Goal: Information Seeking & Learning: Understand process/instructions

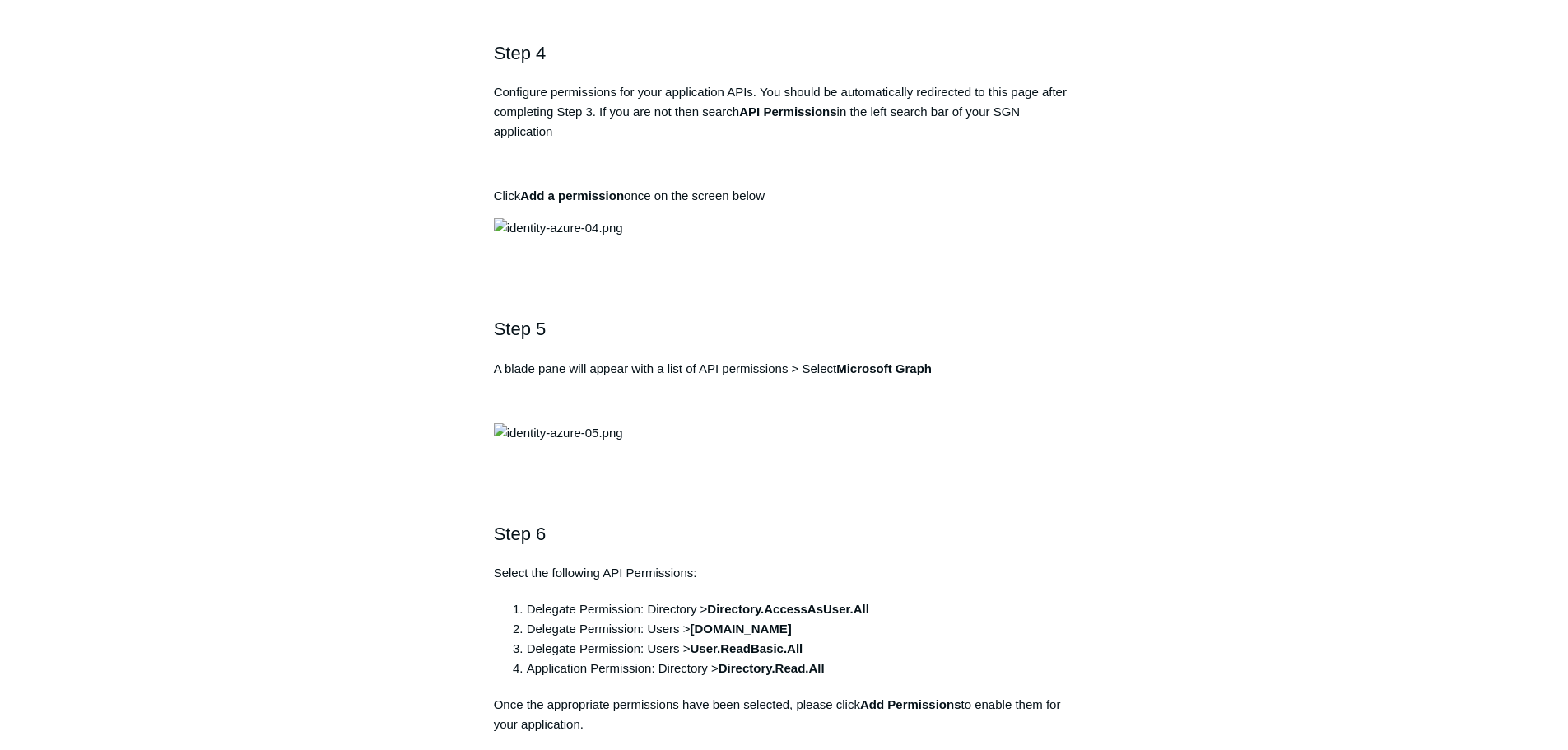
scroll to position [1399, 0]
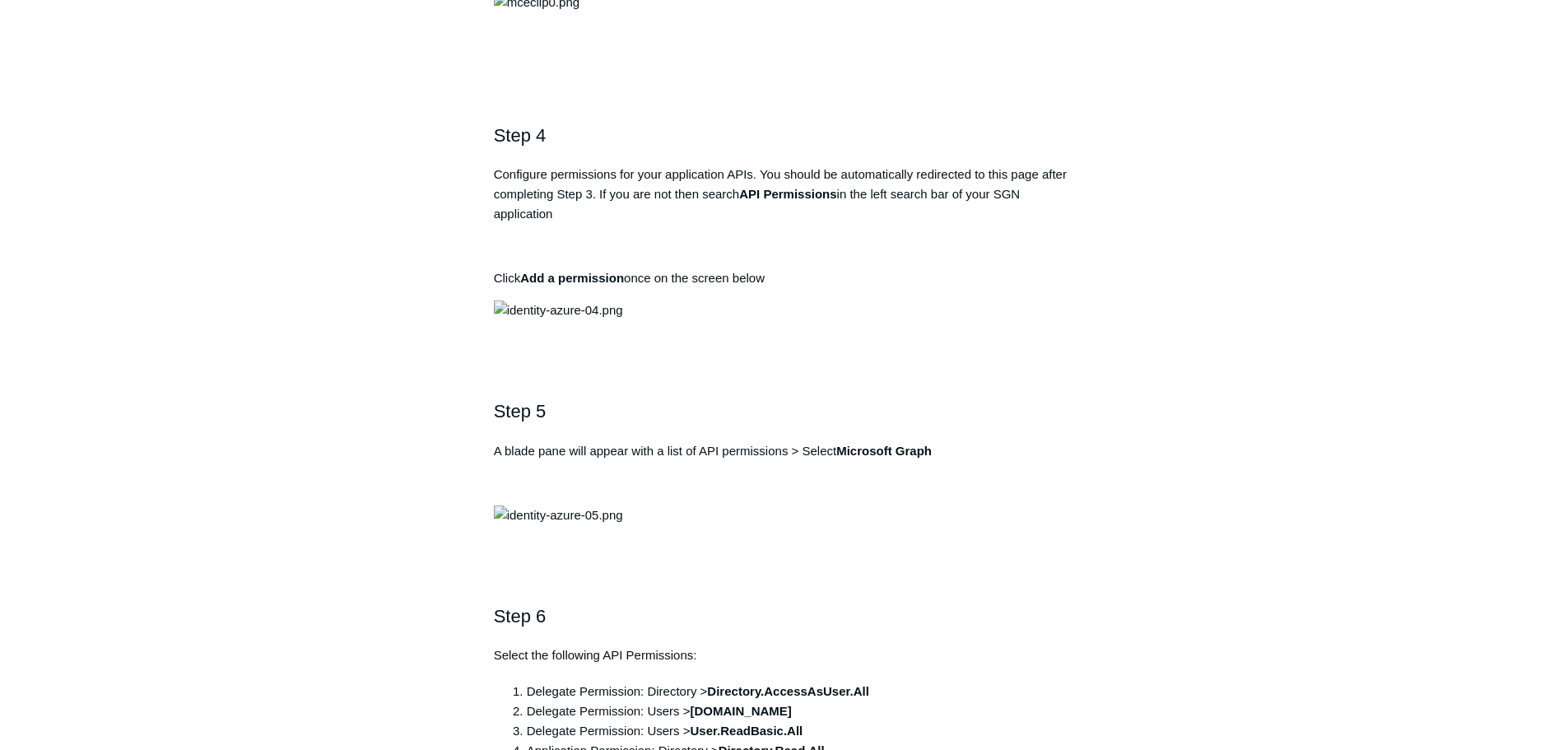
drag, startPoint x: 845, startPoint y: 341, endPoint x: 736, endPoint y: 344, distance: 109.0
copy strong "Todyl SGN Identity"
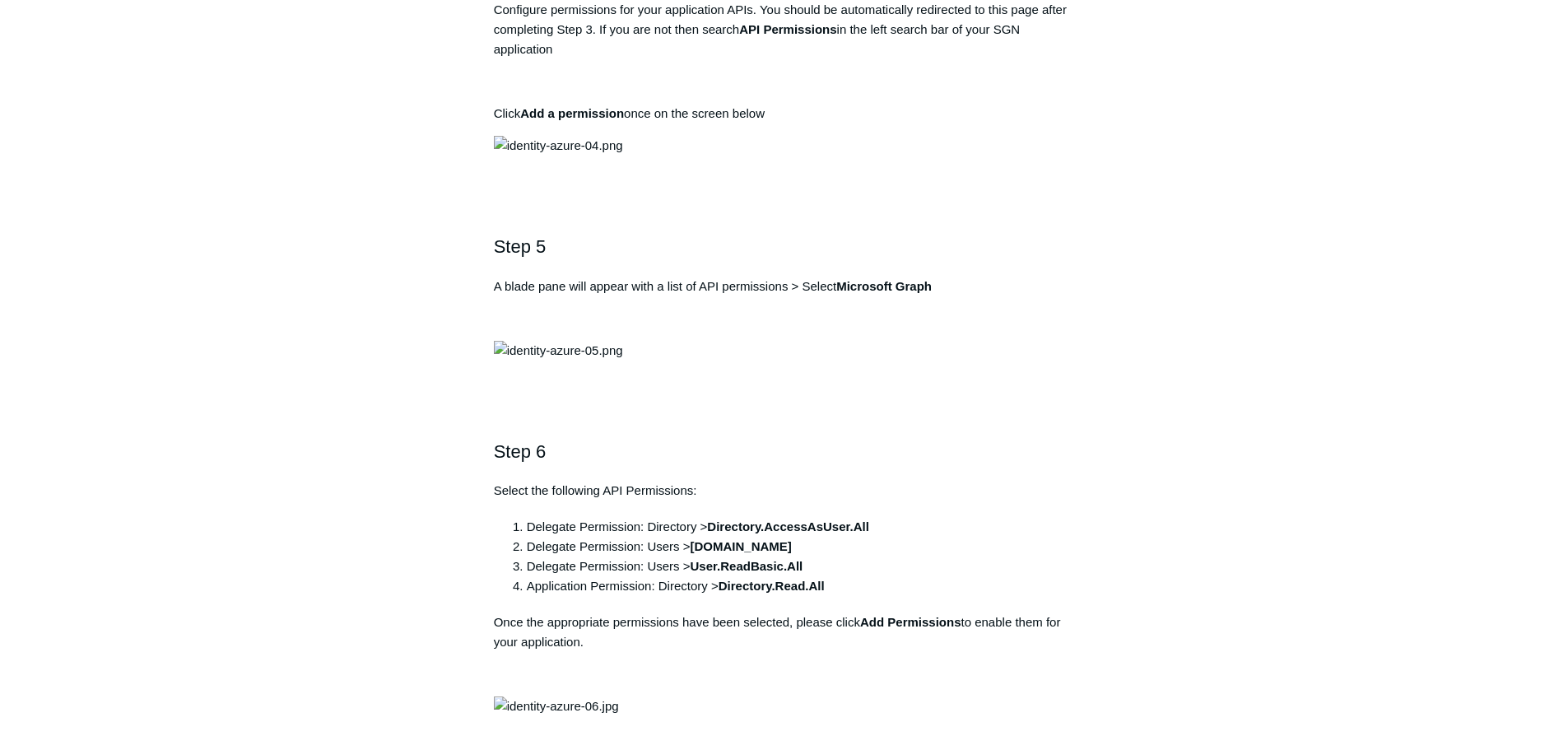
scroll to position [1317, 0]
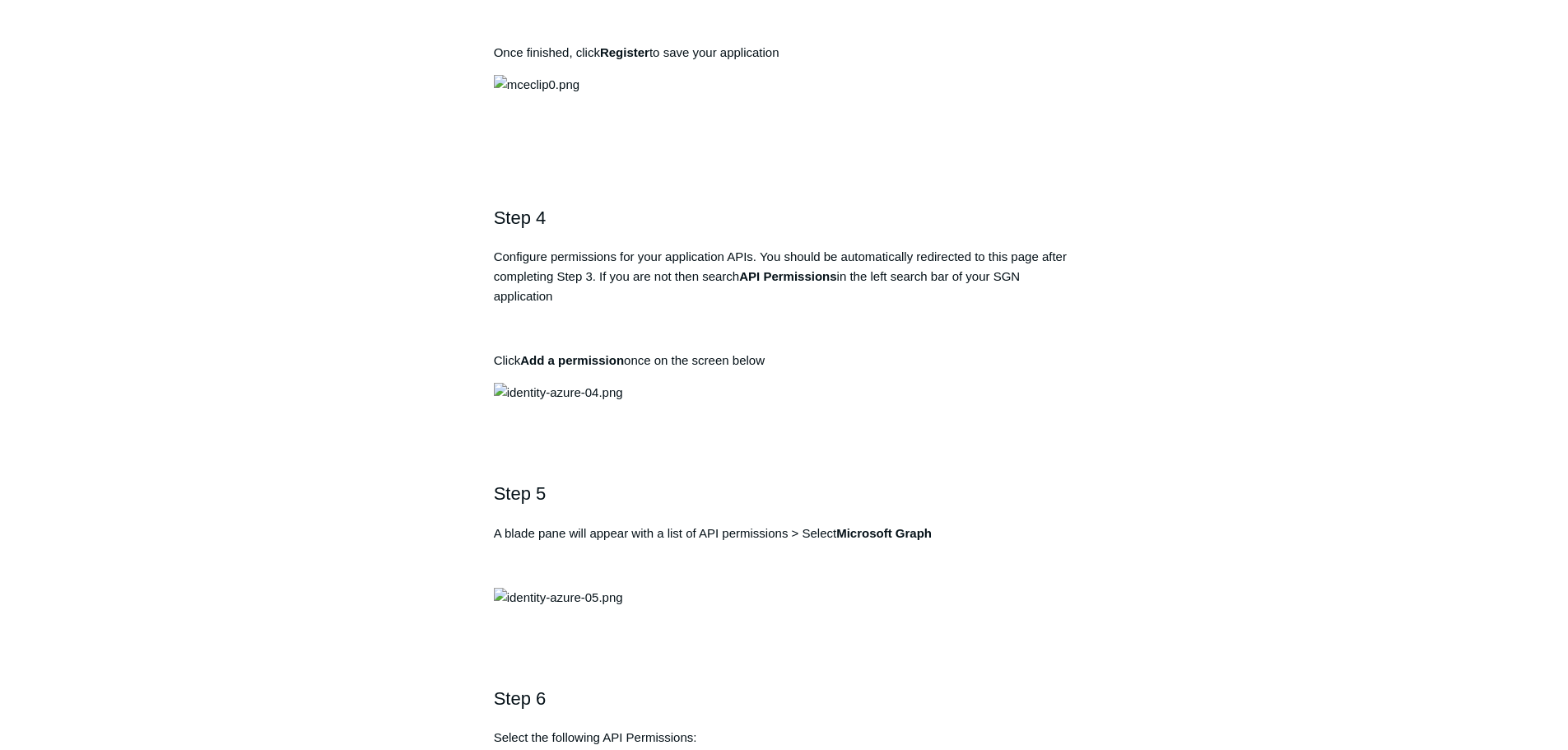
drag, startPoint x: 784, startPoint y: 542, endPoint x: 468, endPoint y: 544, distance: 316.0
copy div "Identity Integration Guide: Azure Active Directory / Entra ID Follow Not yet fo…"
drag, startPoint x: 790, startPoint y: 535, endPoint x: 502, endPoint y: 543, distance: 288.1
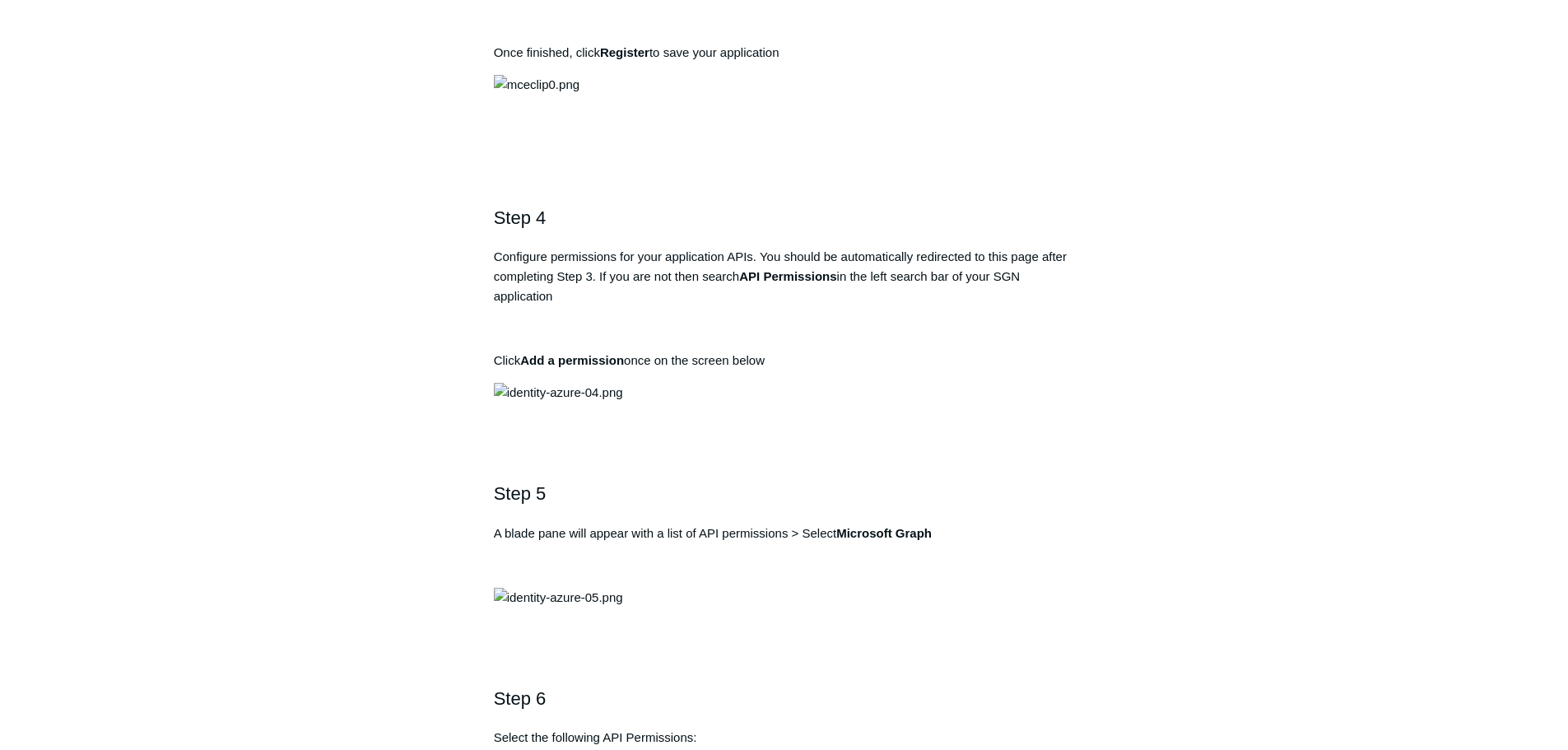
copy pre "[URL][DOMAIN_NAME]"
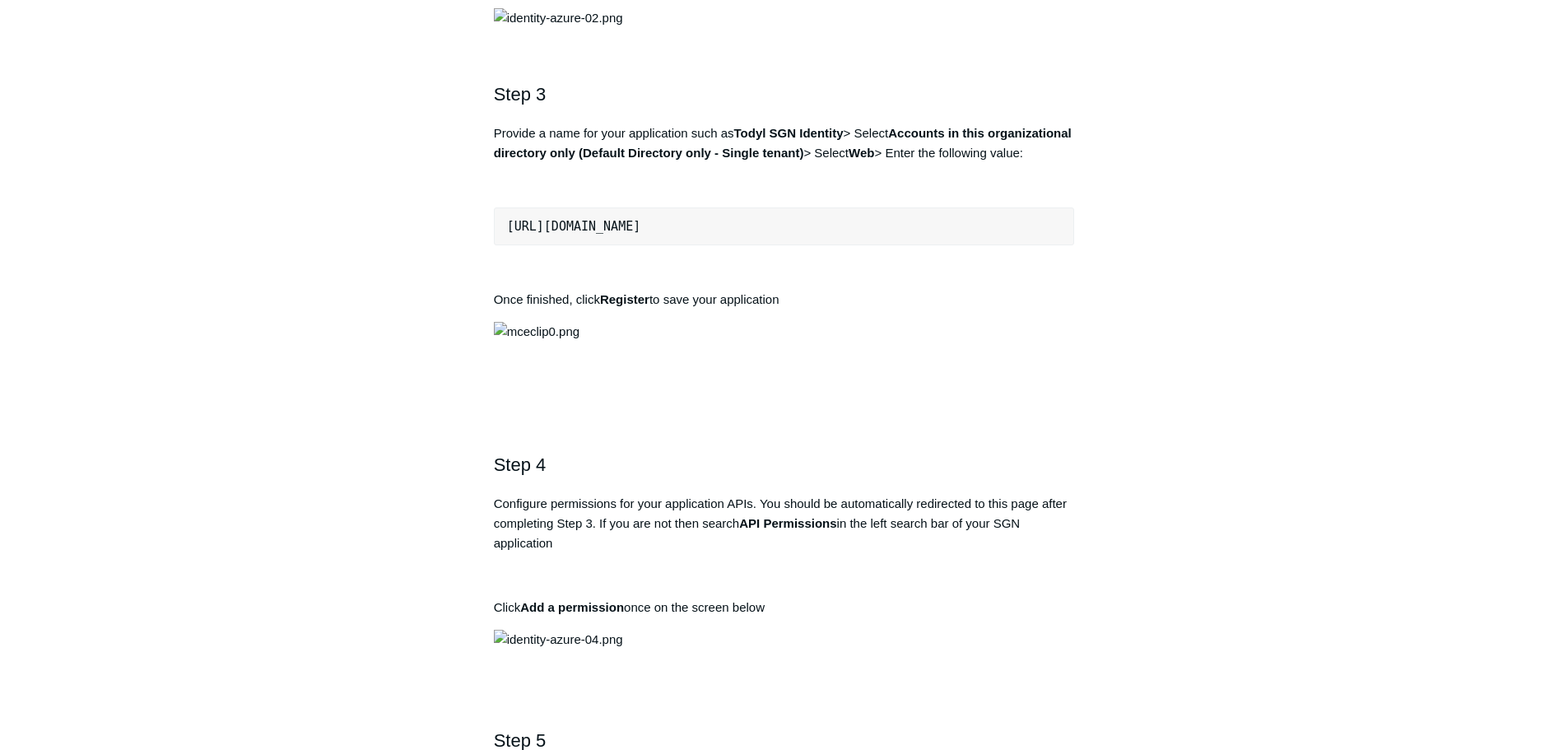
scroll to position [1399, 0]
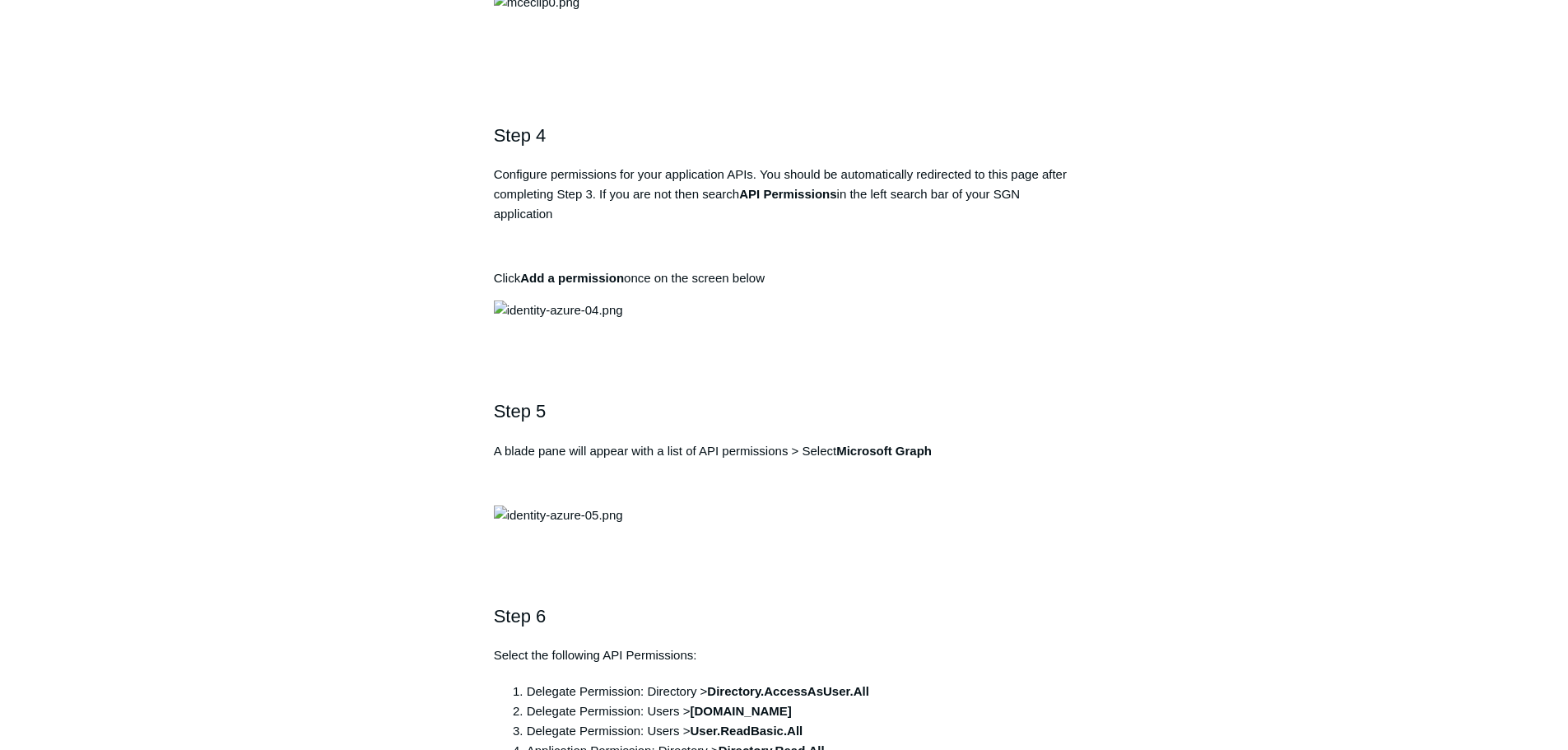
drag, startPoint x: 848, startPoint y: 337, endPoint x: 739, endPoint y: 338, distance: 109.0
copy strong "Todyl SGN Identity"
drag, startPoint x: 789, startPoint y: 457, endPoint x: 501, endPoint y: 449, distance: 288.1
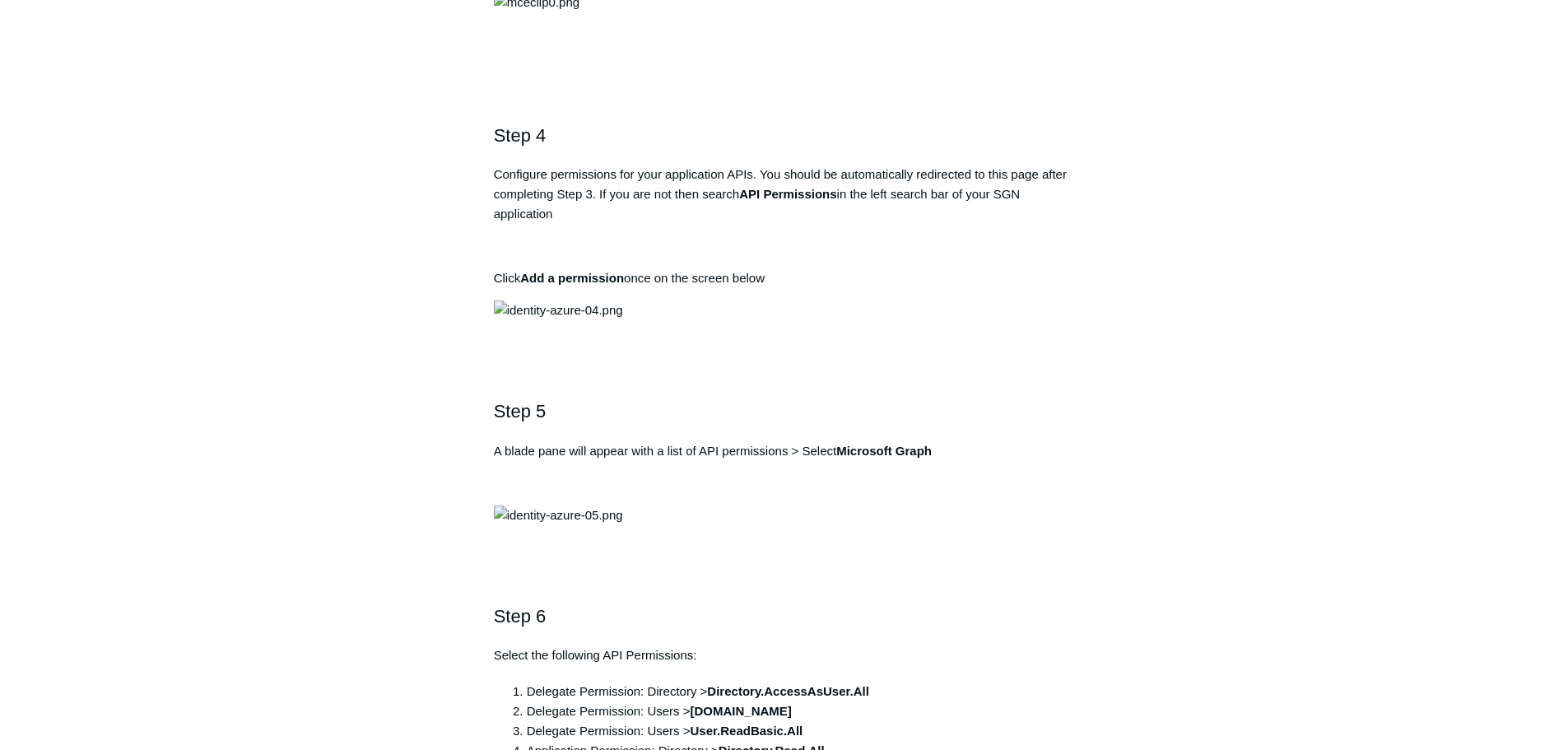
copy pre "[URL][DOMAIN_NAME]"
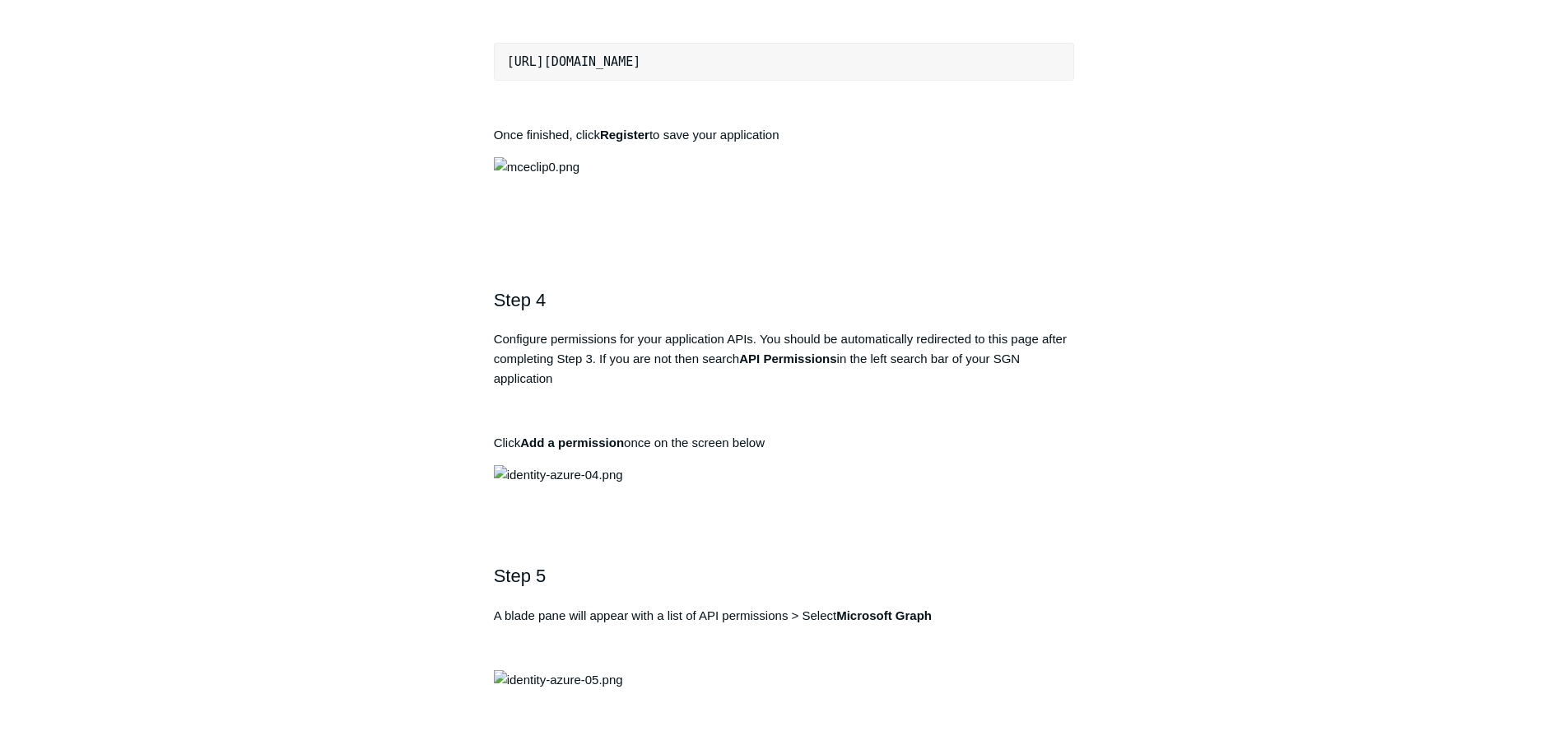
scroll to position [1317, 0]
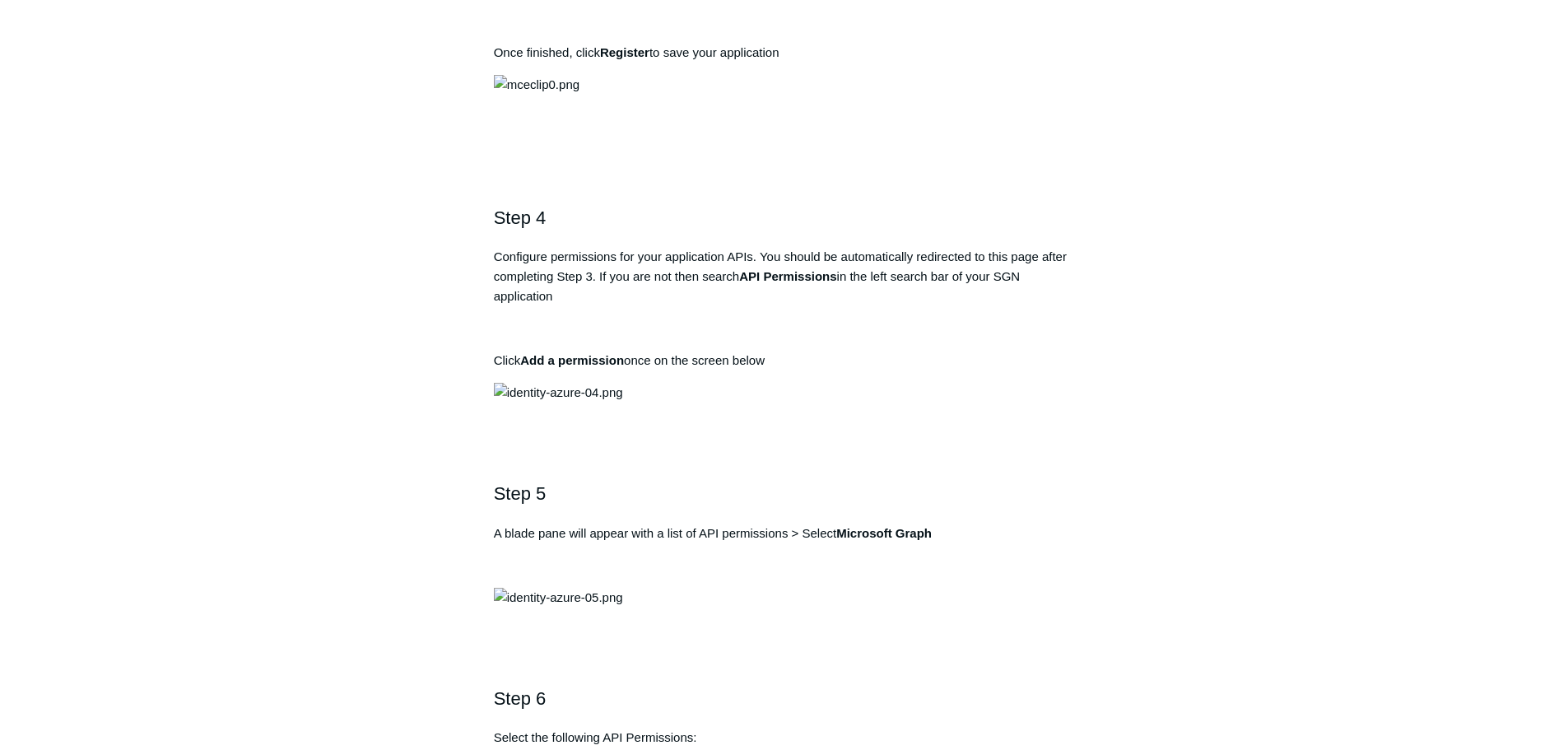
drag, startPoint x: 747, startPoint y: 427, endPoint x: 739, endPoint y: 426, distance: 8.1
copy strong "Todyl SGN Identity"
drag, startPoint x: 790, startPoint y: 533, endPoint x: 490, endPoint y: 537, distance: 300.0
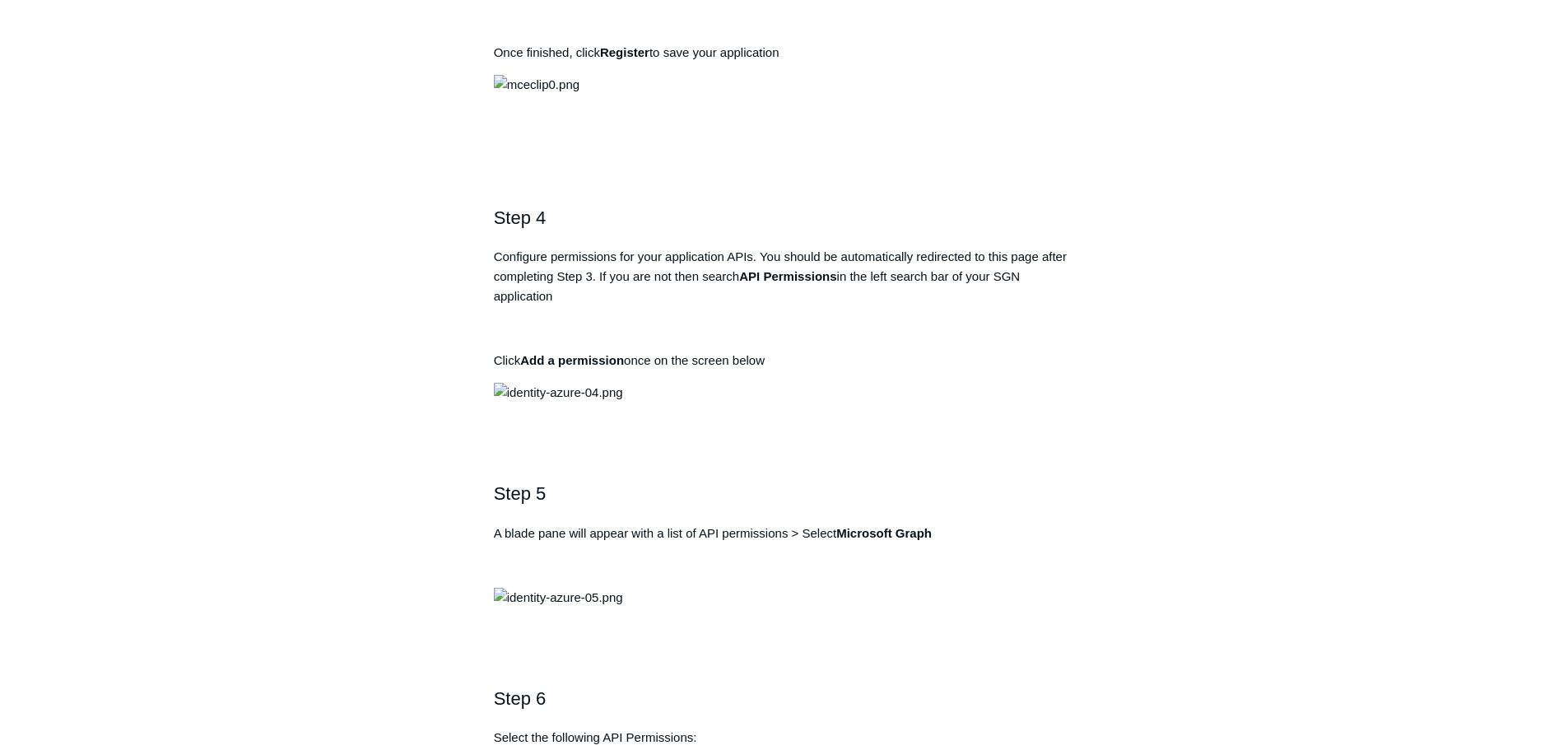
copy pre "[URL][DOMAIN_NAME]"
drag, startPoint x: 847, startPoint y: 422, endPoint x: 740, endPoint y: 416, distance: 107.2
copy strong "Todyl SGN Identity"
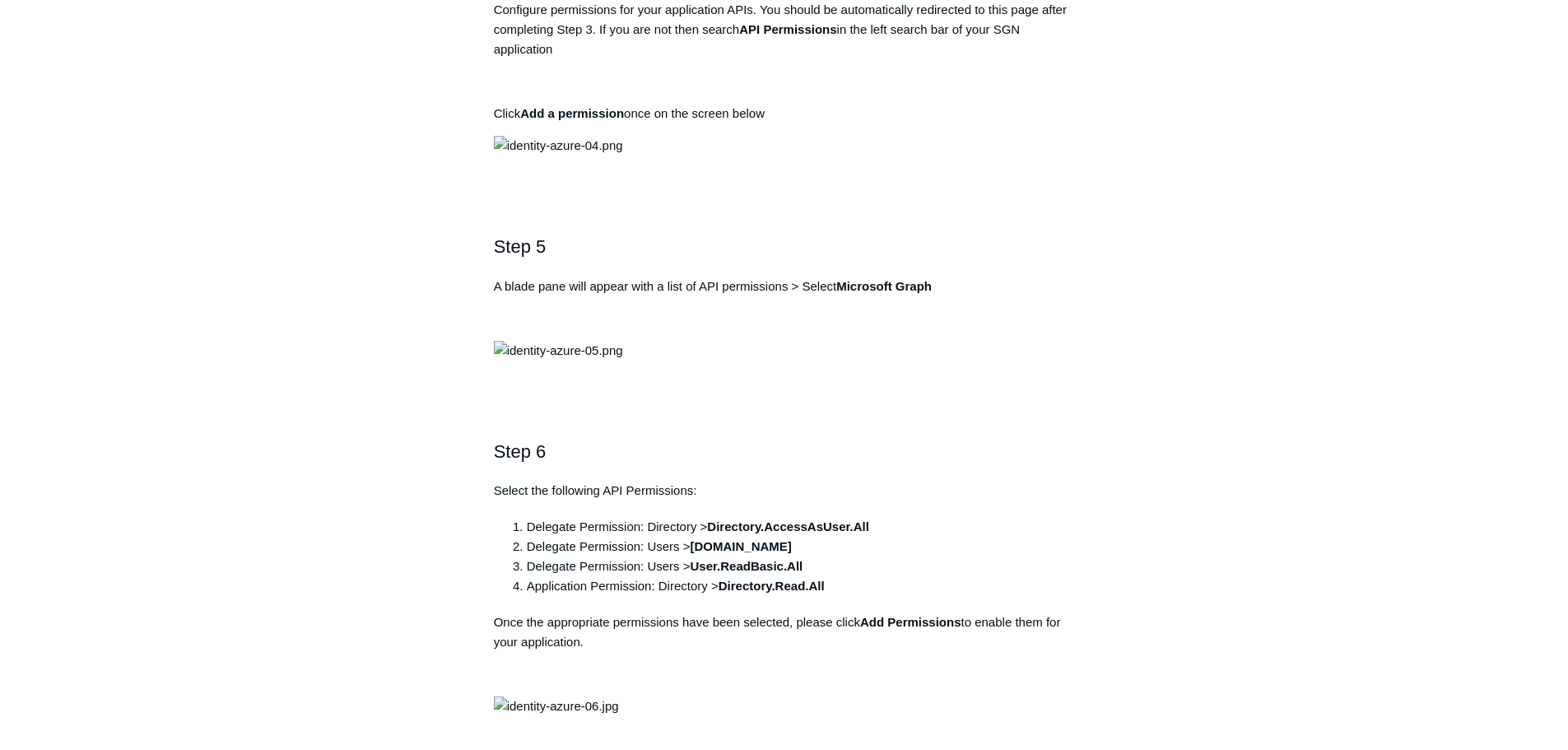
drag, startPoint x: 793, startPoint y: 293, endPoint x: 508, endPoint y: 302, distance: 285.1
copy pre "[URL][DOMAIN_NAME]"
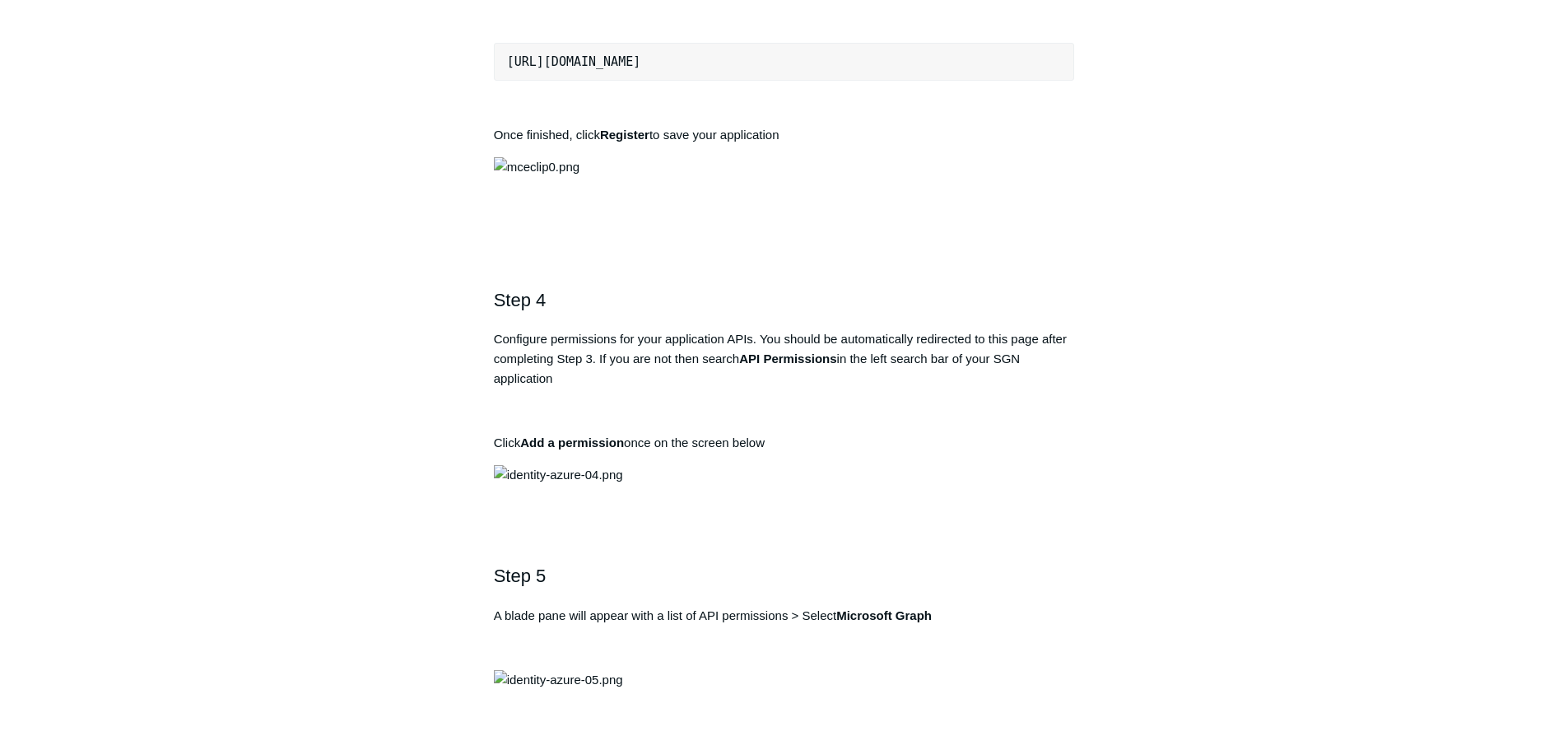
scroll to position [1482, 0]
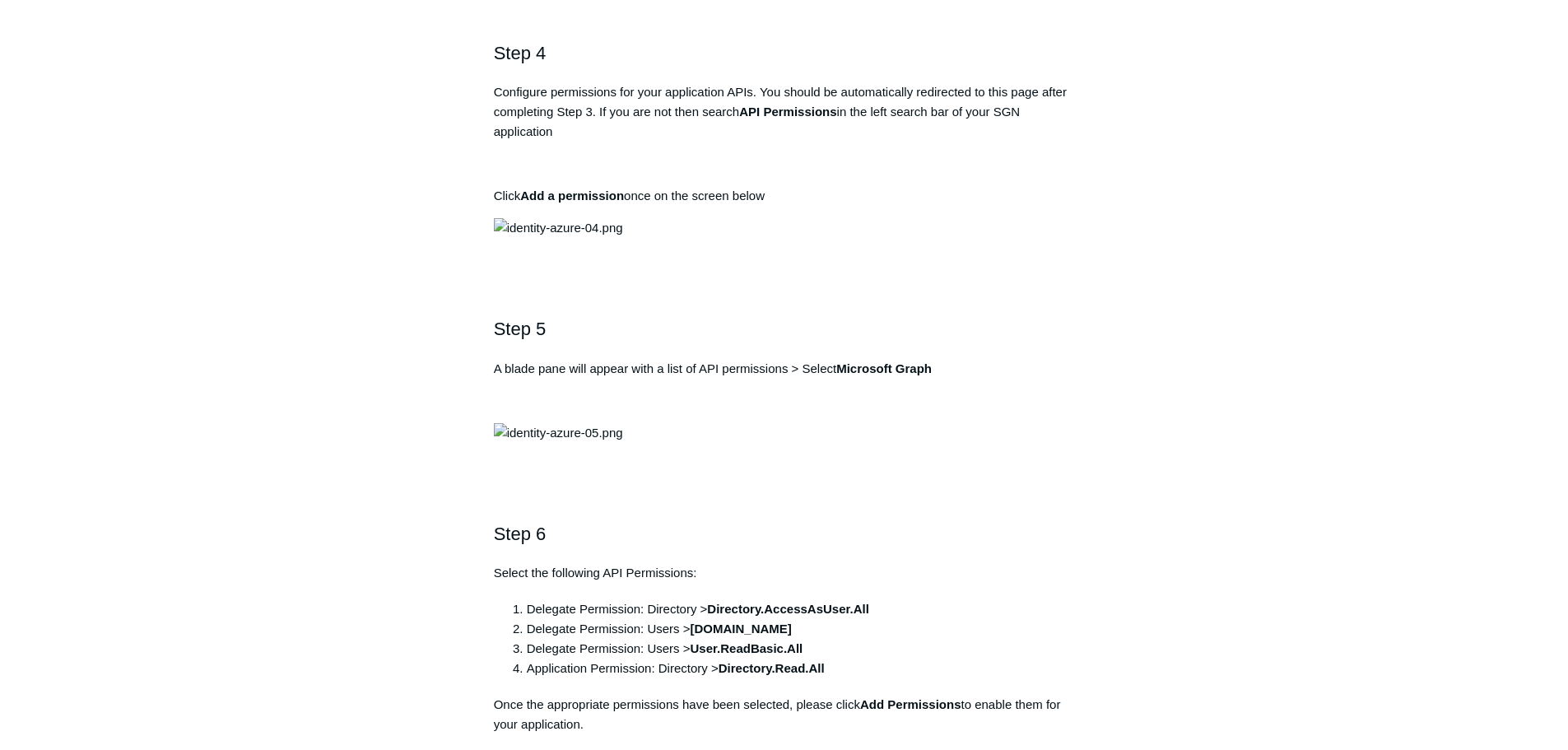
drag, startPoint x: 849, startPoint y: 259, endPoint x: 739, endPoint y: 257, distance: 110.0
copy p "Todyl SGN Identity"
drag, startPoint x: 780, startPoint y: 373, endPoint x: 489, endPoint y: 373, distance: 291.0
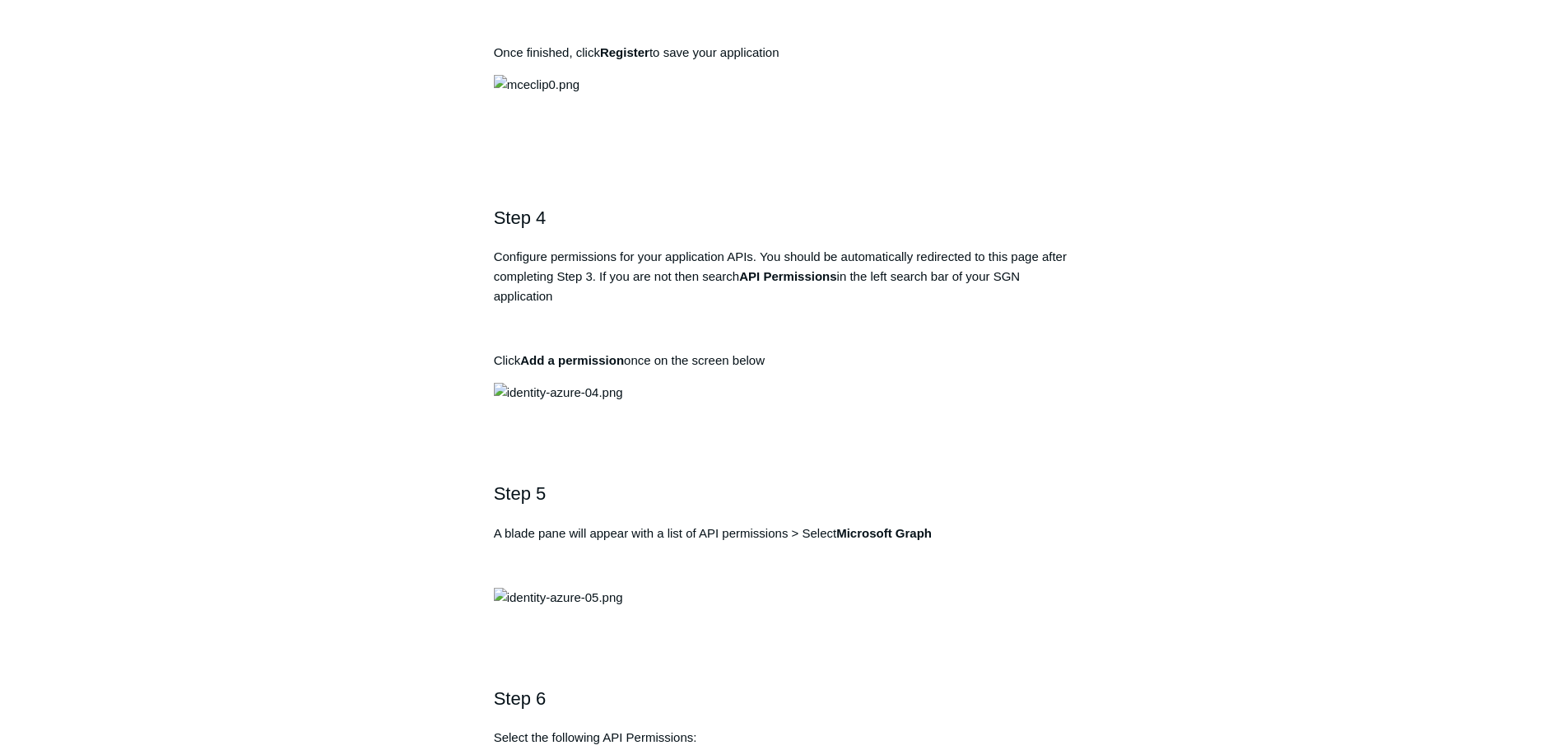
scroll to position [1235, 0]
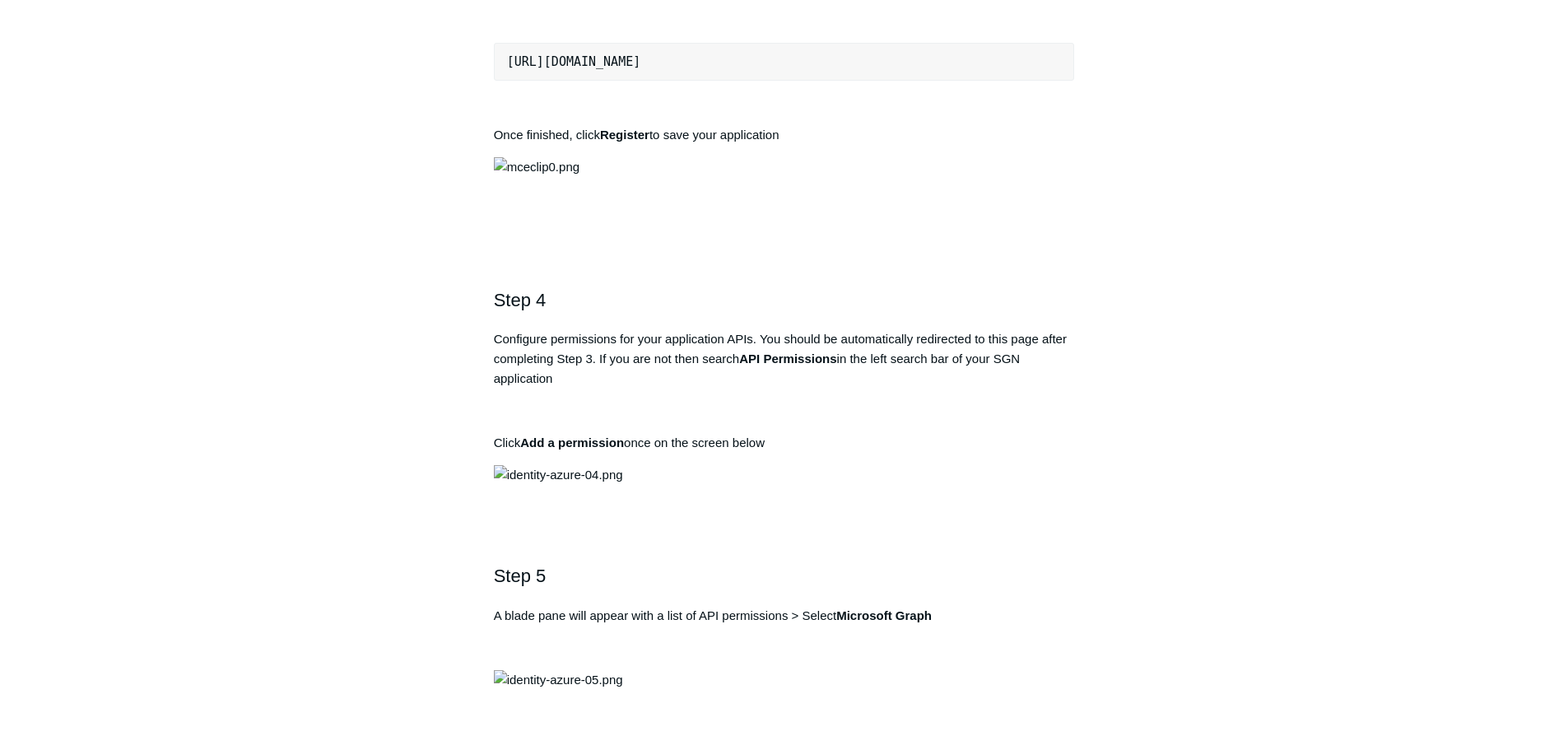
drag, startPoint x: 850, startPoint y: 506, endPoint x: 739, endPoint y: 502, distance: 111.1
drag, startPoint x: 799, startPoint y: 623, endPoint x: 467, endPoint y: 614, distance: 332.1
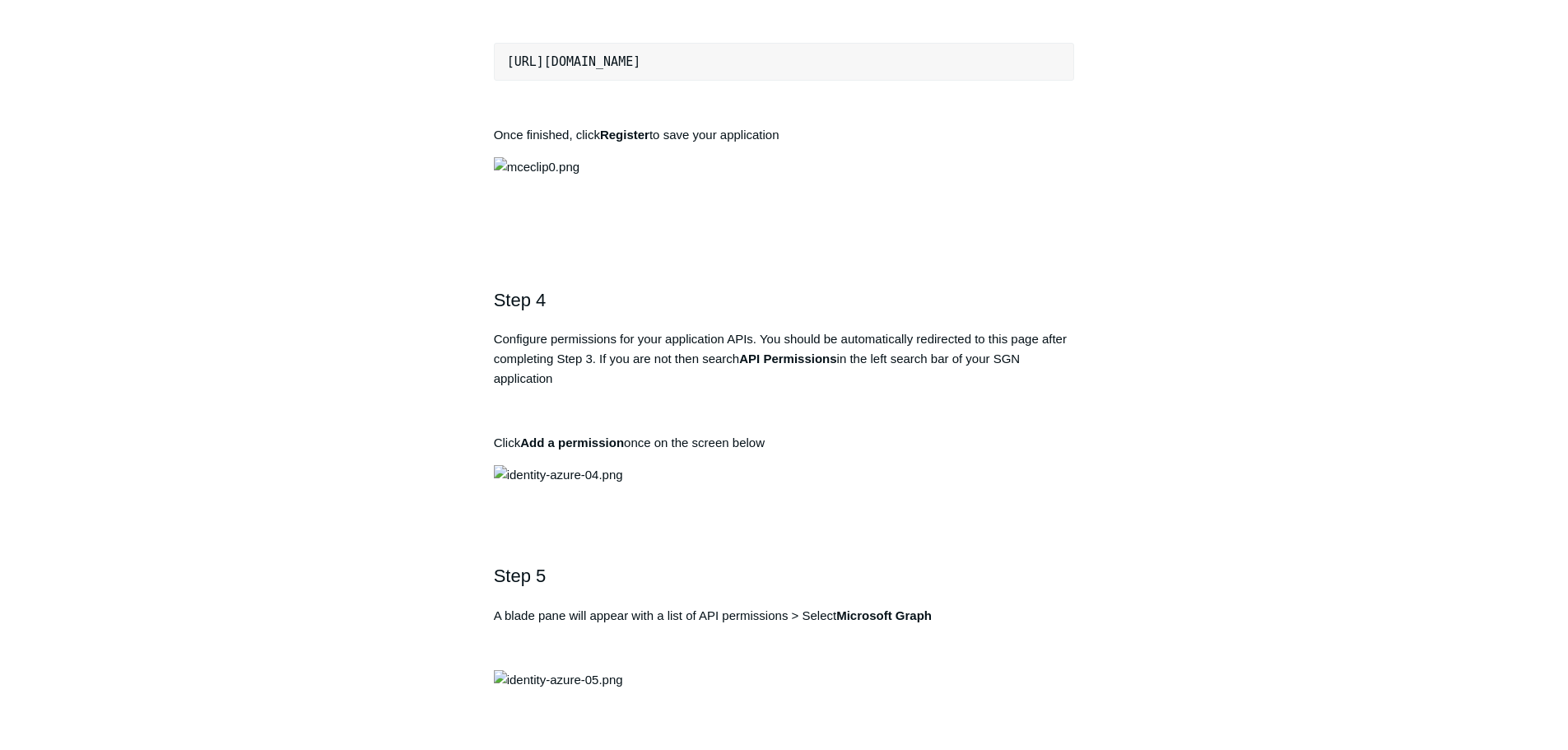
drag, startPoint x: 792, startPoint y: 619, endPoint x: 503, endPoint y: 622, distance: 289.0
click at [503, 80] on pre "[URL][DOMAIN_NAME]" at bounding box center [784, 61] width 581 height 38
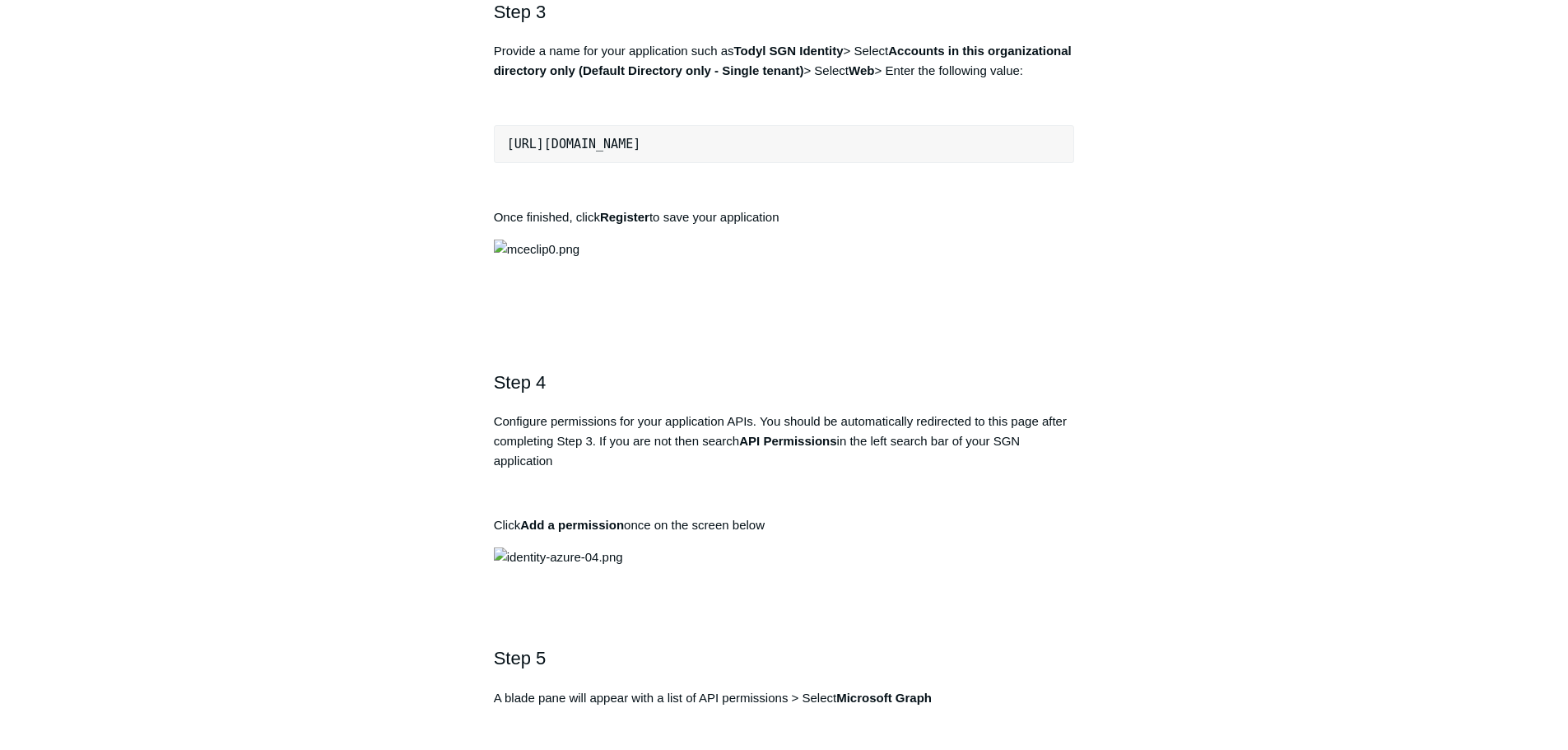
scroll to position [1482, 0]
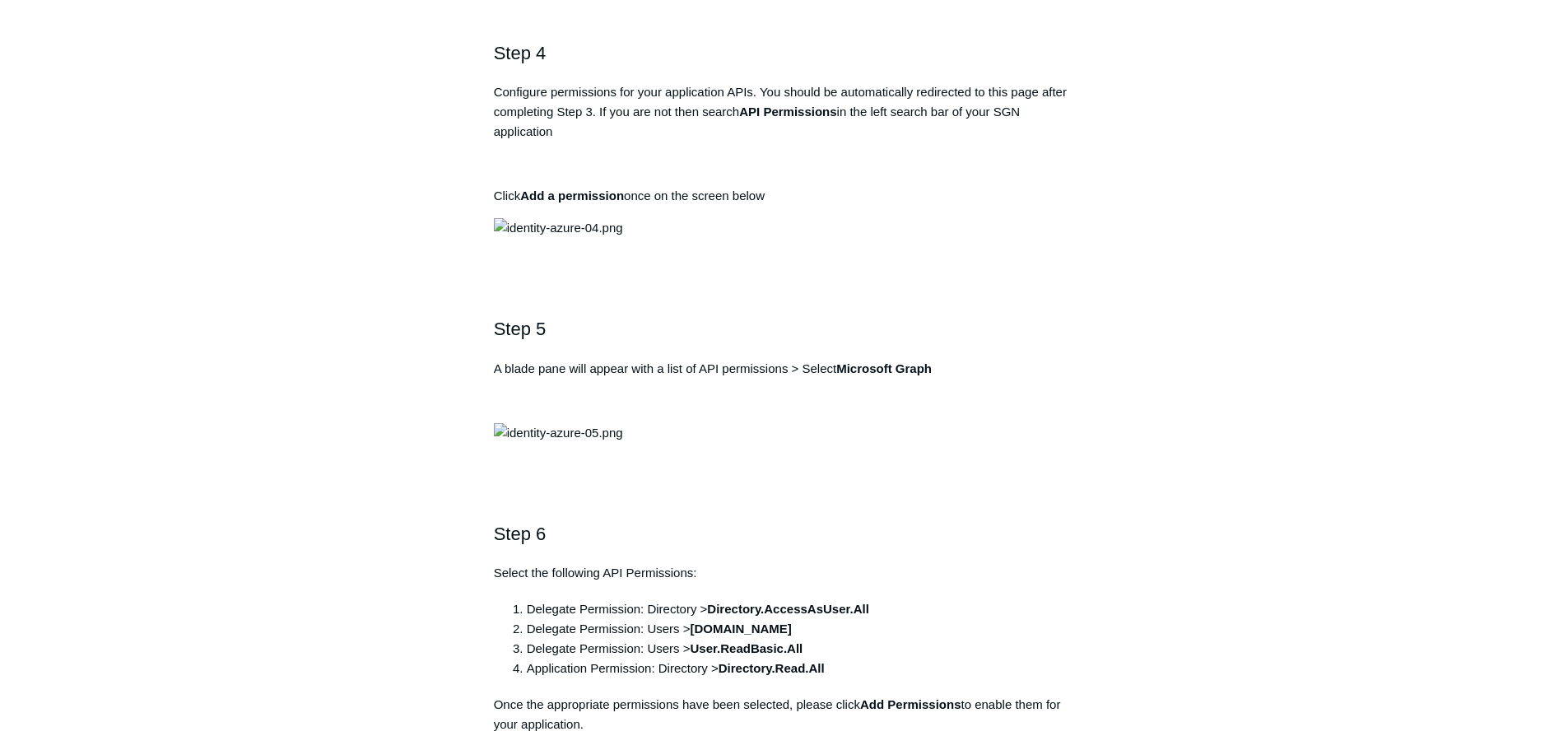
drag, startPoint x: 846, startPoint y: 260, endPoint x: 737, endPoint y: 258, distance: 109.0
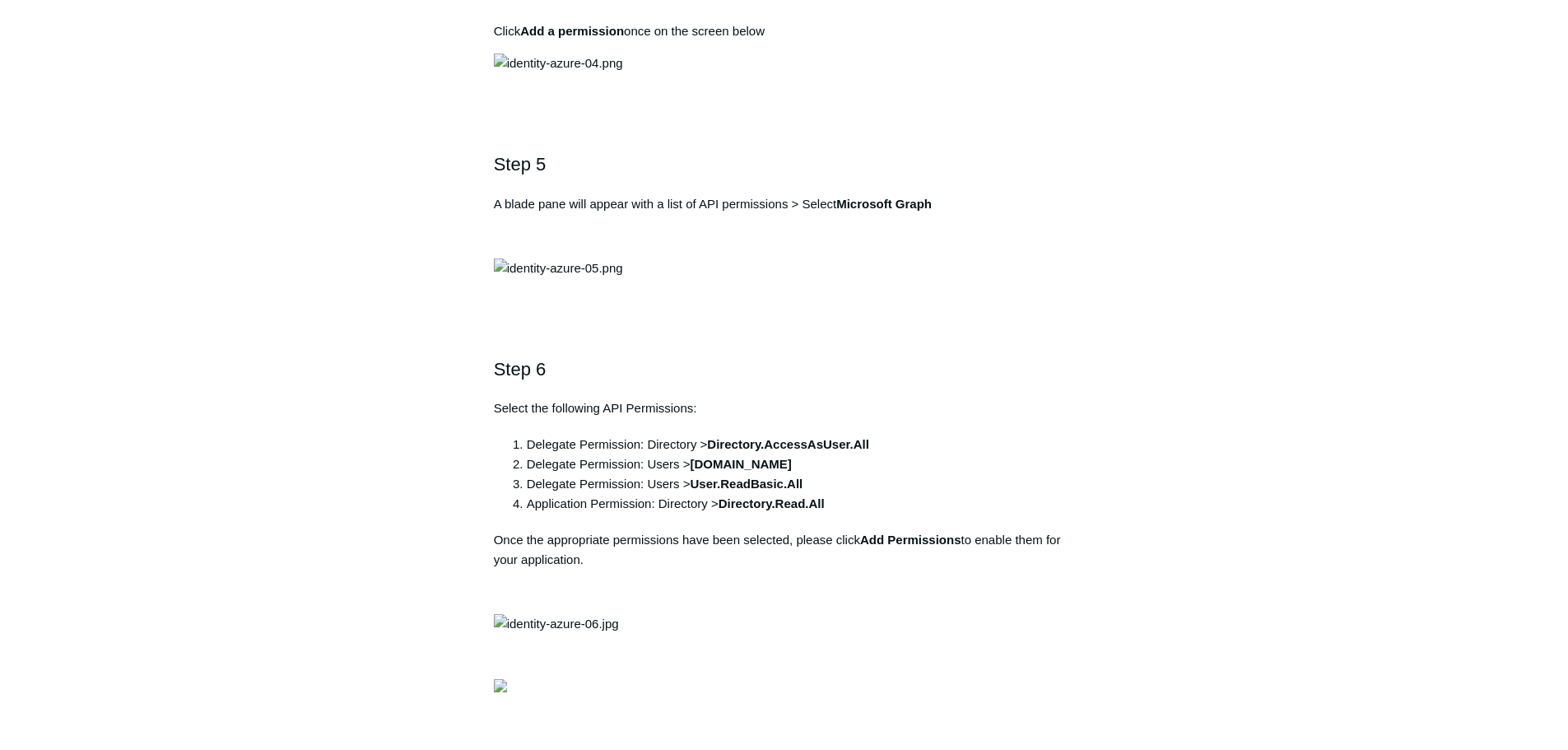
scroll to position [1317, 0]
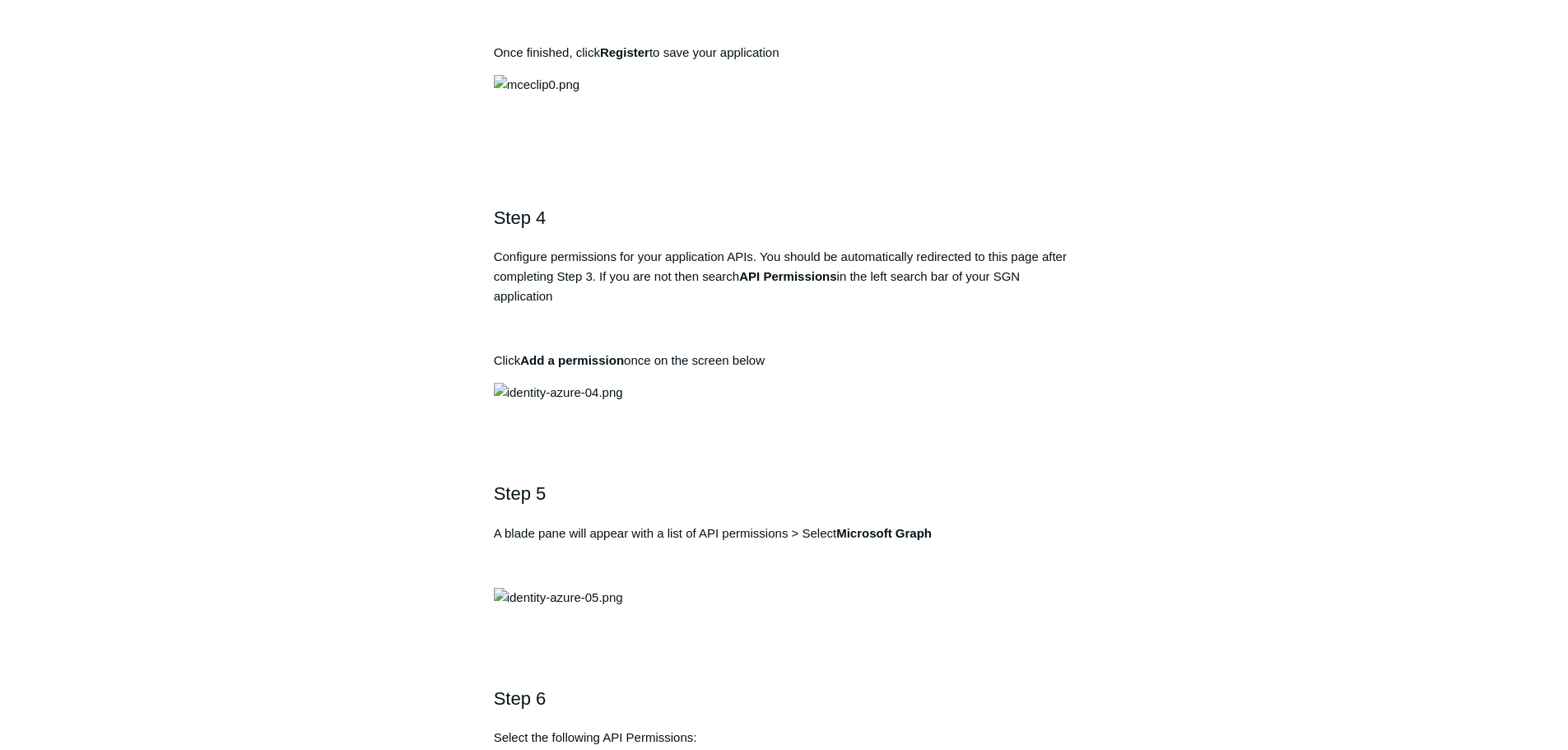
drag, startPoint x: 847, startPoint y: 419, endPoint x: 737, endPoint y: 421, distance: 110.0
drag, startPoint x: 787, startPoint y: 533, endPoint x: 502, endPoint y: 538, distance: 285.0
drag, startPoint x: 846, startPoint y: 427, endPoint x: 736, endPoint y: 427, distance: 110.0
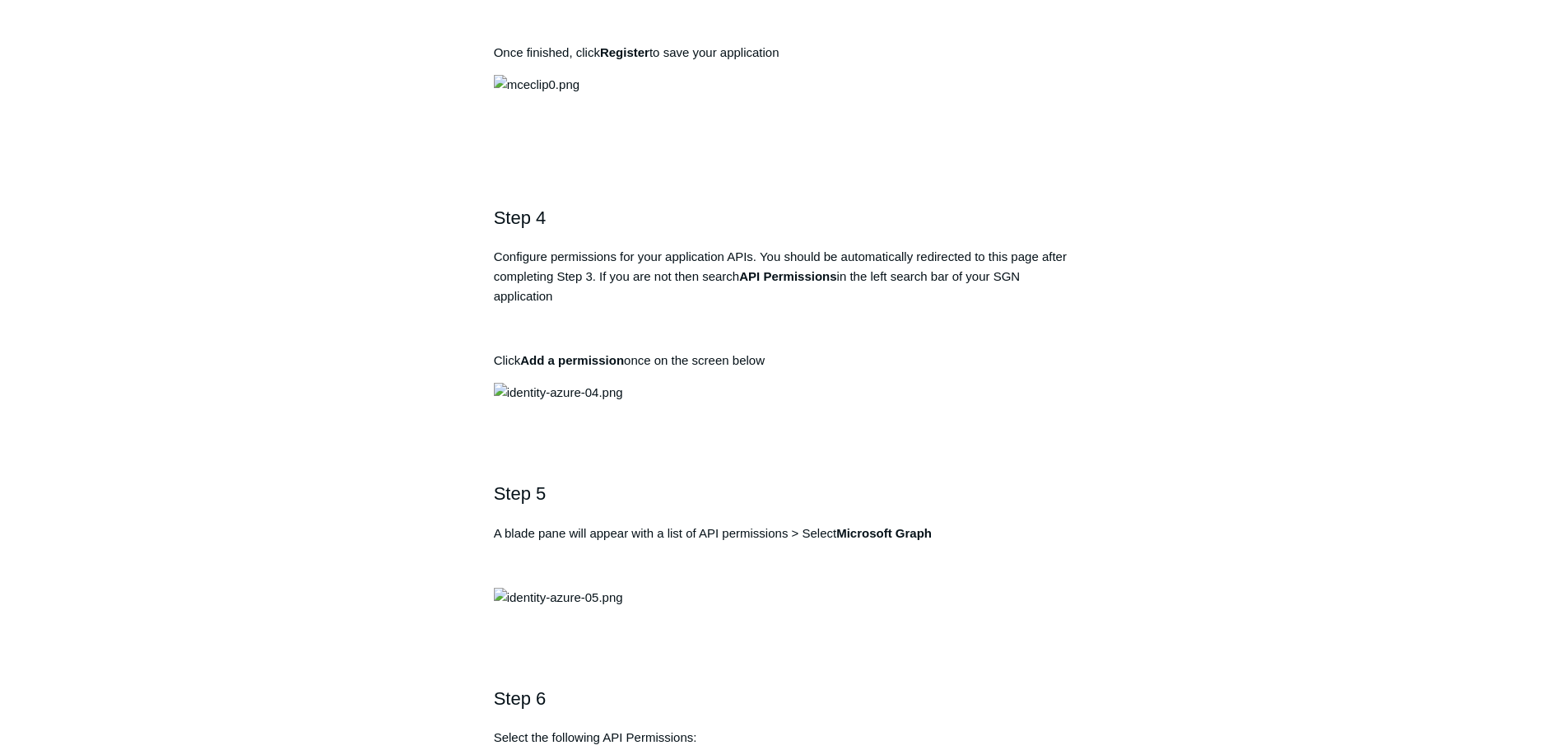
drag, startPoint x: 789, startPoint y: 545, endPoint x: 484, endPoint y: 538, distance: 305.1
drag, startPoint x: 847, startPoint y: 418, endPoint x: 739, endPoint y: 420, distance: 108.0
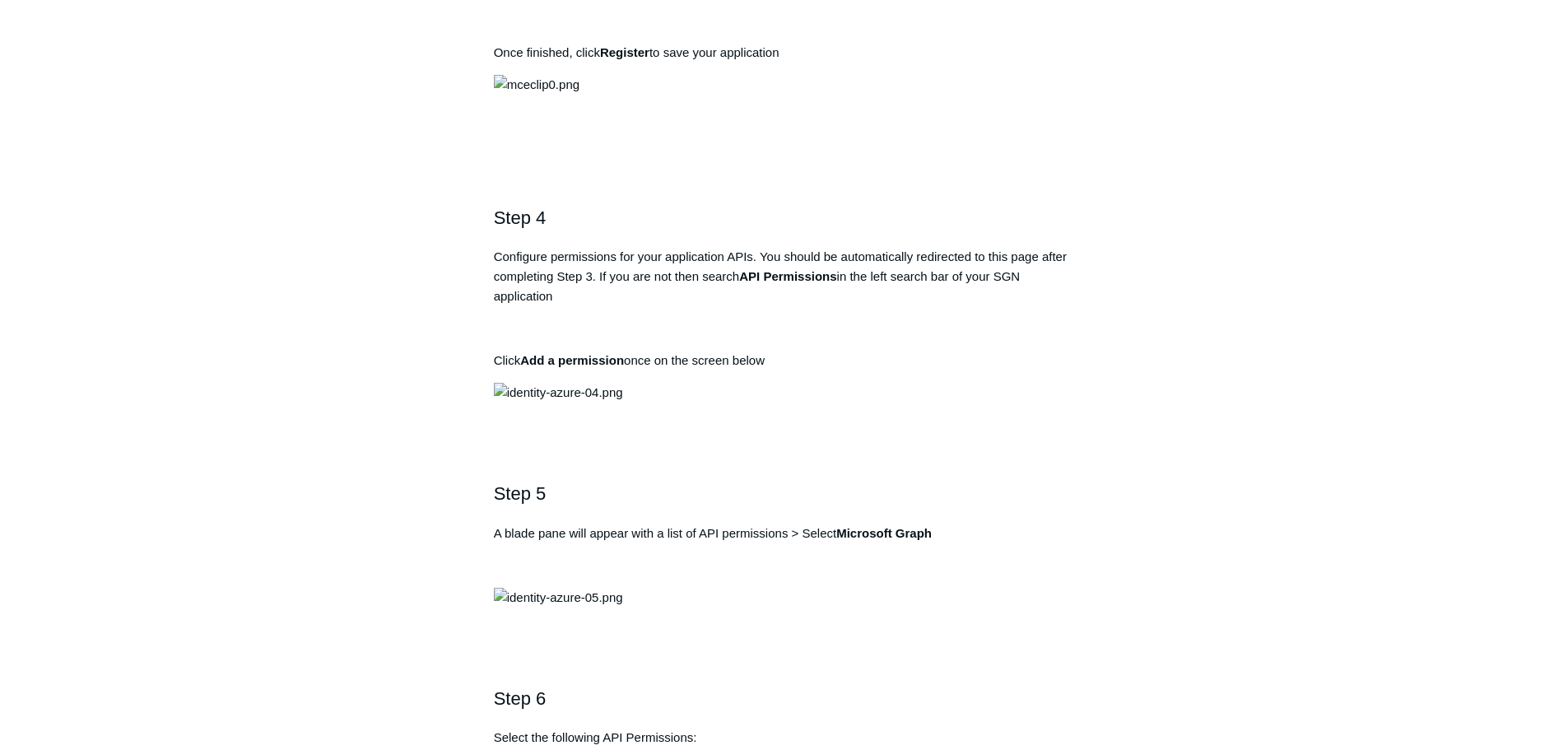
drag, startPoint x: 782, startPoint y: 538, endPoint x: 500, endPoint y: 531, distance: 282.1
drag, startPoint x: 846, startPoint y: 427, endPoint x: 737, endPoint y: 426, distance: 109.0
drag, startPoint x: 797, startPoint y: 537, endPoint x: 496, endPoint y: 536, distance: 301.0
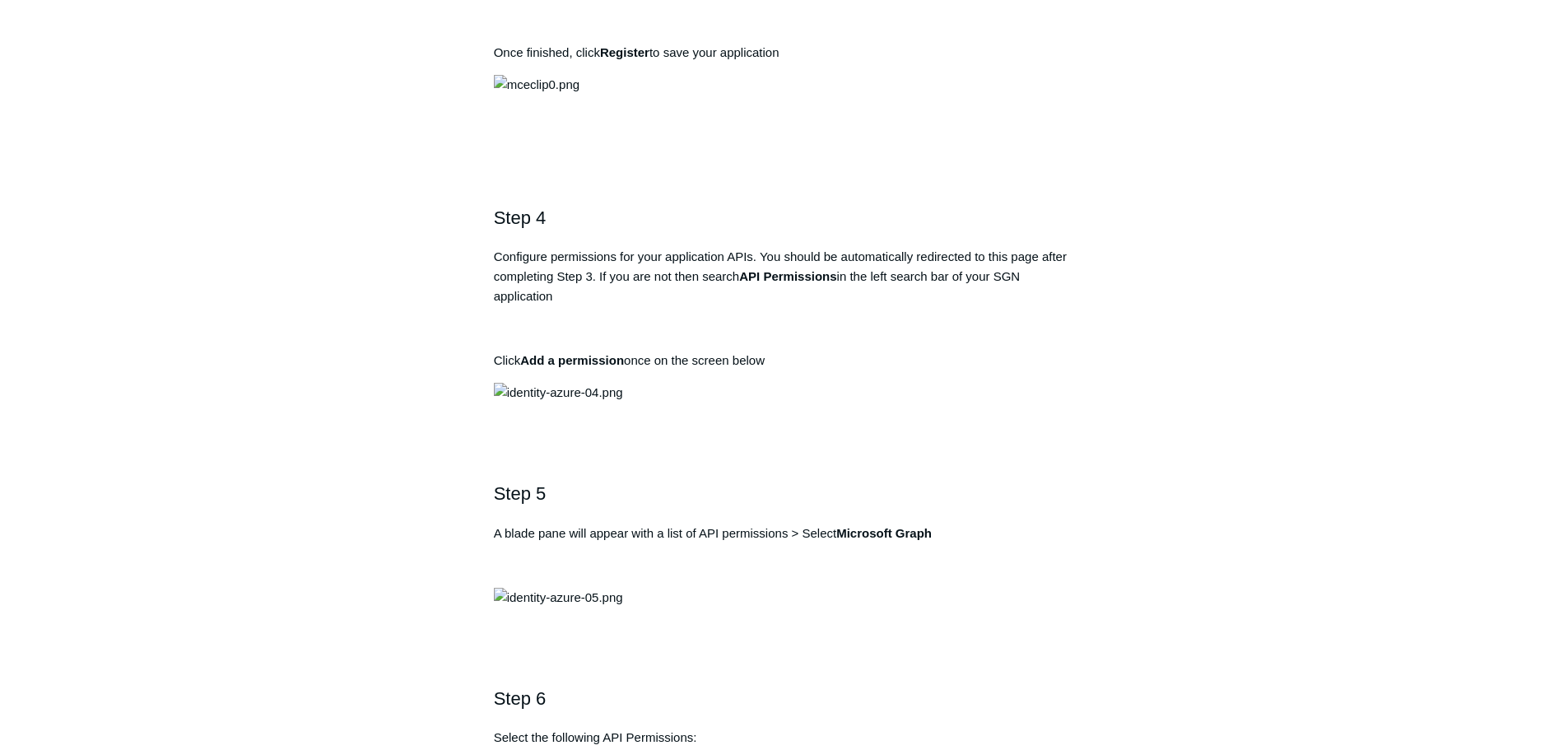
drag, startPoint x: 847, startPoint y: 423, endPoint x: 740, endPoint y: 425, distance: 107.0
drag, startPoint x: 784, startPoint y: 533, endPoint x: 450, endPoint y: 531, distance: 334.0
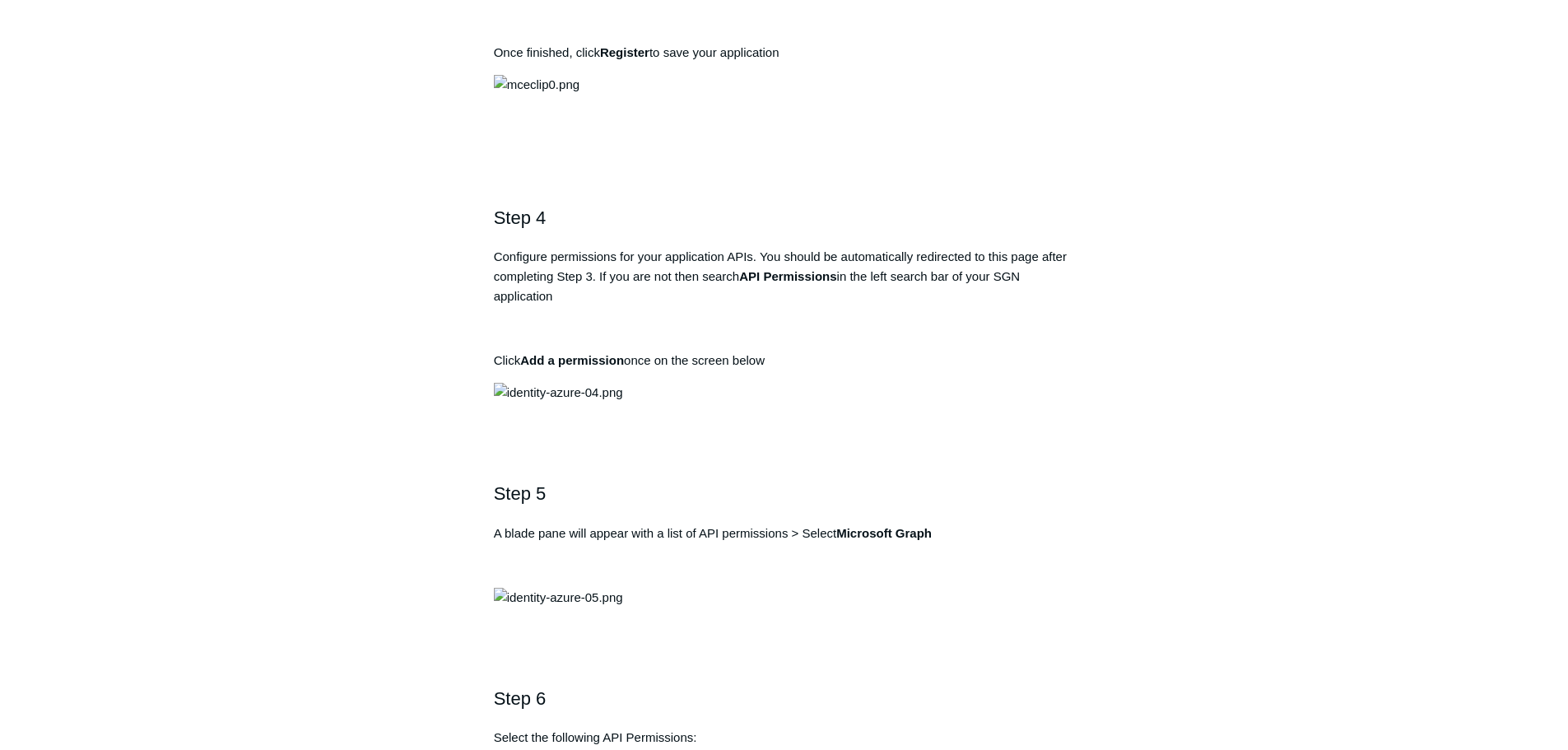
drag, startPoint x: 797, startPoint y: 541, endPoint x: 504, endPoint y: 545, distance: 293.0
drag, startPoint x: 844, startPoint y: 426, endPoint x: 739, endPoint y: 416, distance: 105.5
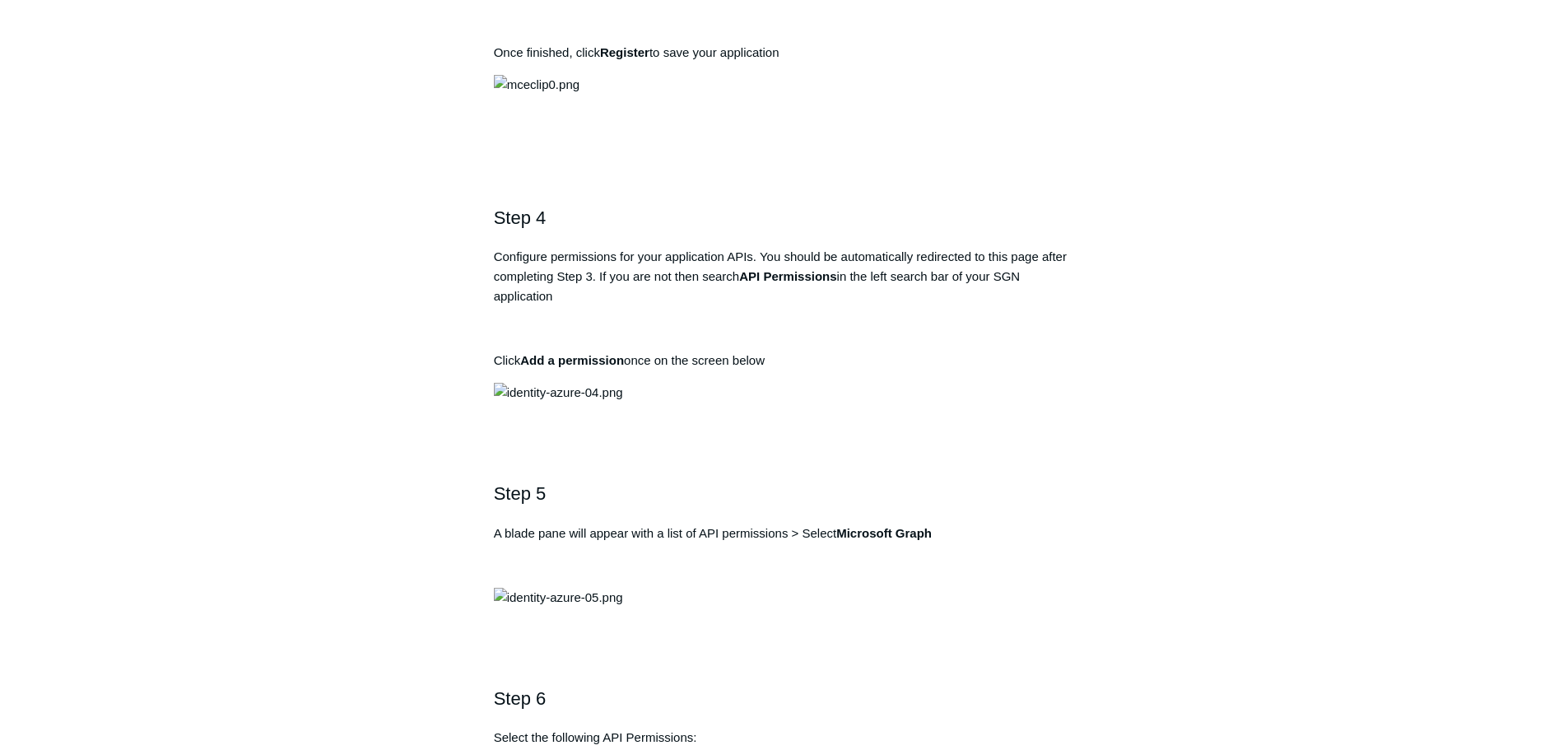
drag, startPoint x: 788, startPoint y: 538, endPoint x: 502, endPoint y: 531, distance: 286.1
